Goal: Information Seeking & Learning: Understand process/instructions

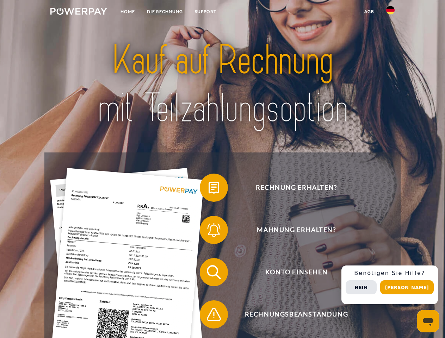
click at [79, 12] on img at bounding box center [78, 11] width 57 height 7
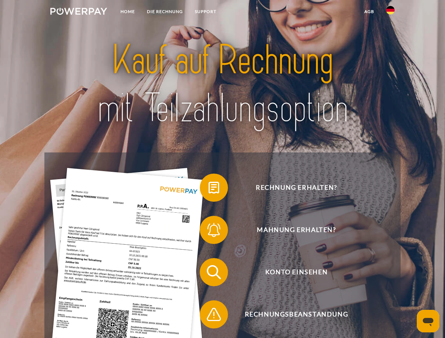
click at [390, 12] on img at bounding box center [390, 10] width 8 height 8
click at [369, 12] on link "agb" at bounding box center [369, 11] width 22 height 13
click at [209, 189] on span at bounding box center [203, 187] width 35 height 35
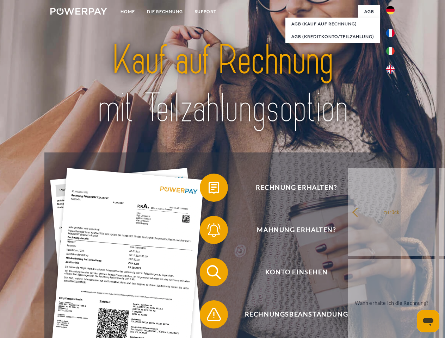
click at [209, 232] on span at bounding box center [203, 230] width 35 height 35
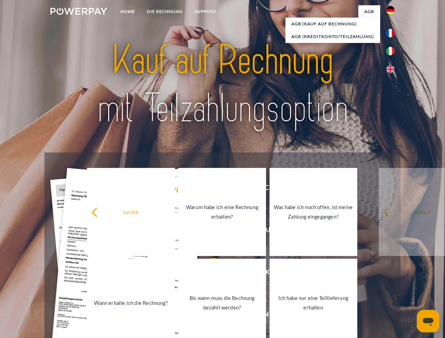
click at [209, 274] on link "Bis wann muss die Rechnung bezahlt werden?" at bounding box center [222, 303] width 88 height 88
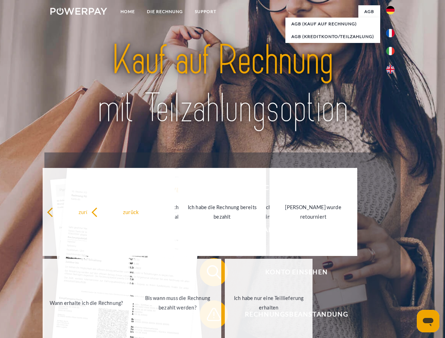
click at [209, 316] on span at bounding box center [203, 314] width 35 height 35
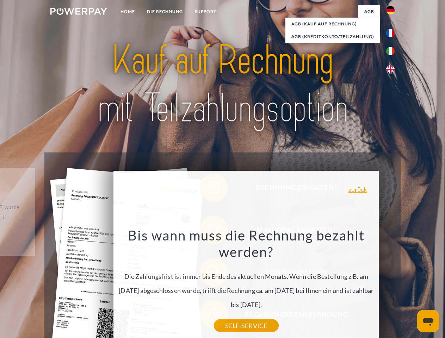
click at [392, 285] on div "Rechnung erhalten? Mahnung erhalten? Konto einsehen" at bounding box center [222, 294] width 356 height 282
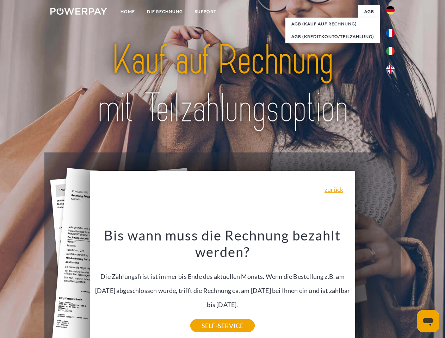
click at [375, 287] on span "Konto einsehen" at bounding box center [296, 272] width 173 height 28
click at [410, 288] on header "Home DIE RECHNUNG SUPPORT" at bounding box center [222, 243] width 445 height 487
